Goal: Task Accomplishment & Management: Complete application form

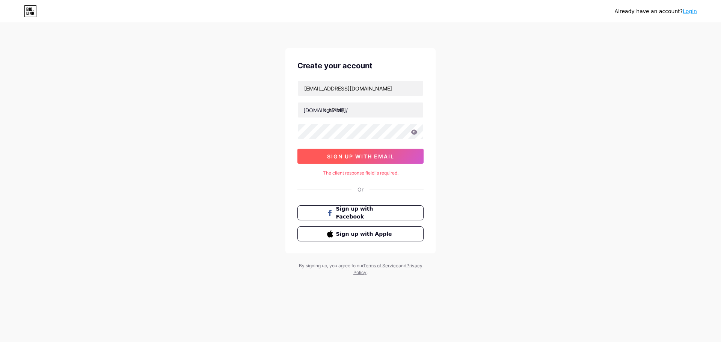
click at [387, 162] on button "sign up with email" at bounding box center [361, 156] width 126 height 15
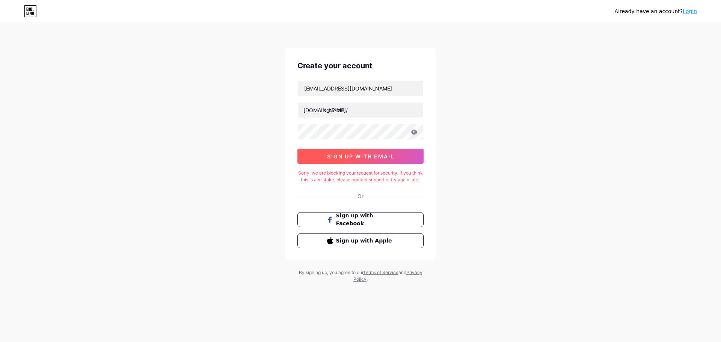
click at [386, 151] on button "sign up with email" at bounding box center [361, 156] width 126 height 15
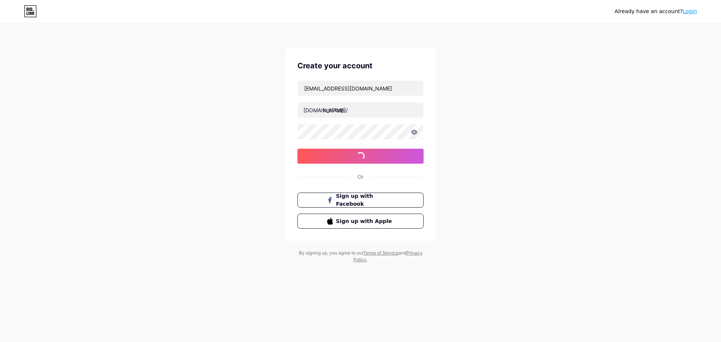
click at [606, 166] on div "Already have an account? Login Create your account [EMAIL_ADDRESS][DOMAIN_NAME]…" at bounding box center [360, 143] width 721 height 287
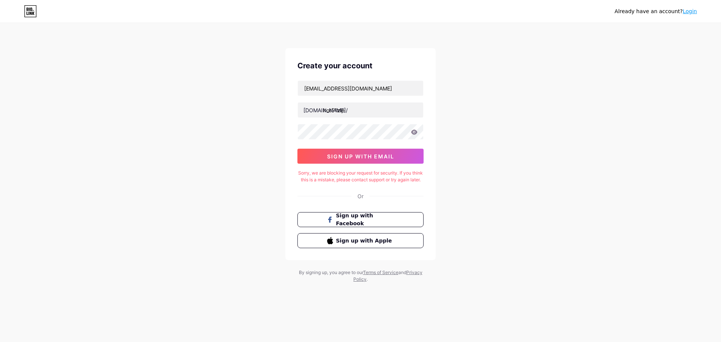
click at [347, 172] on div "Sorry, we are blocking your request for security. If you think this is a mistak…" at bounding box center [361, 177] width 126 height 14
click at [540, 172] on div "Already have an account? Login Create your account [EMAIL_ADDRESS][DOMAIN_NAME]…" at bounding box center [360, 153] width 721 height 307
